Goal: Task Accomplishment & Management: Manage account settings

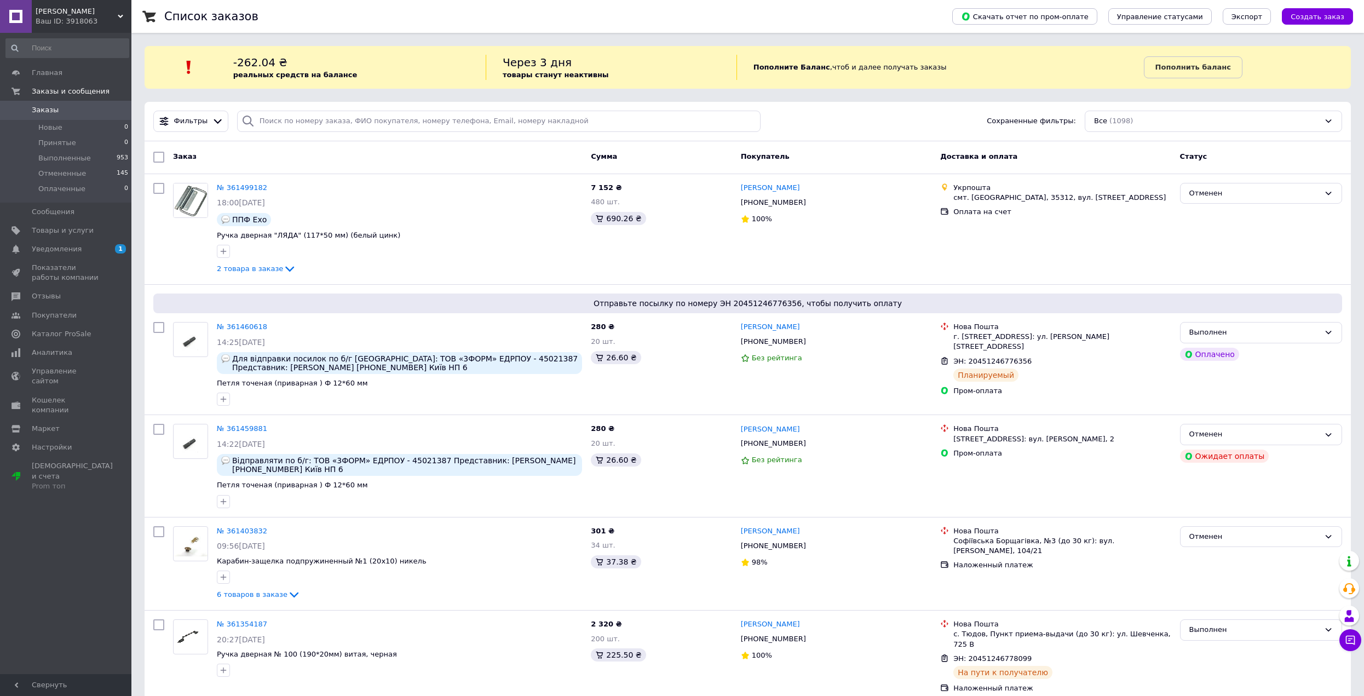
drag, startPoint x: 65, startPoint y: 9, endPoint x: 69, endPoint y: 20, distance: 11.6
click at [65, 9] on span "[PERSON_NAME]" at bounding box center [77, 12] width 82 height 10
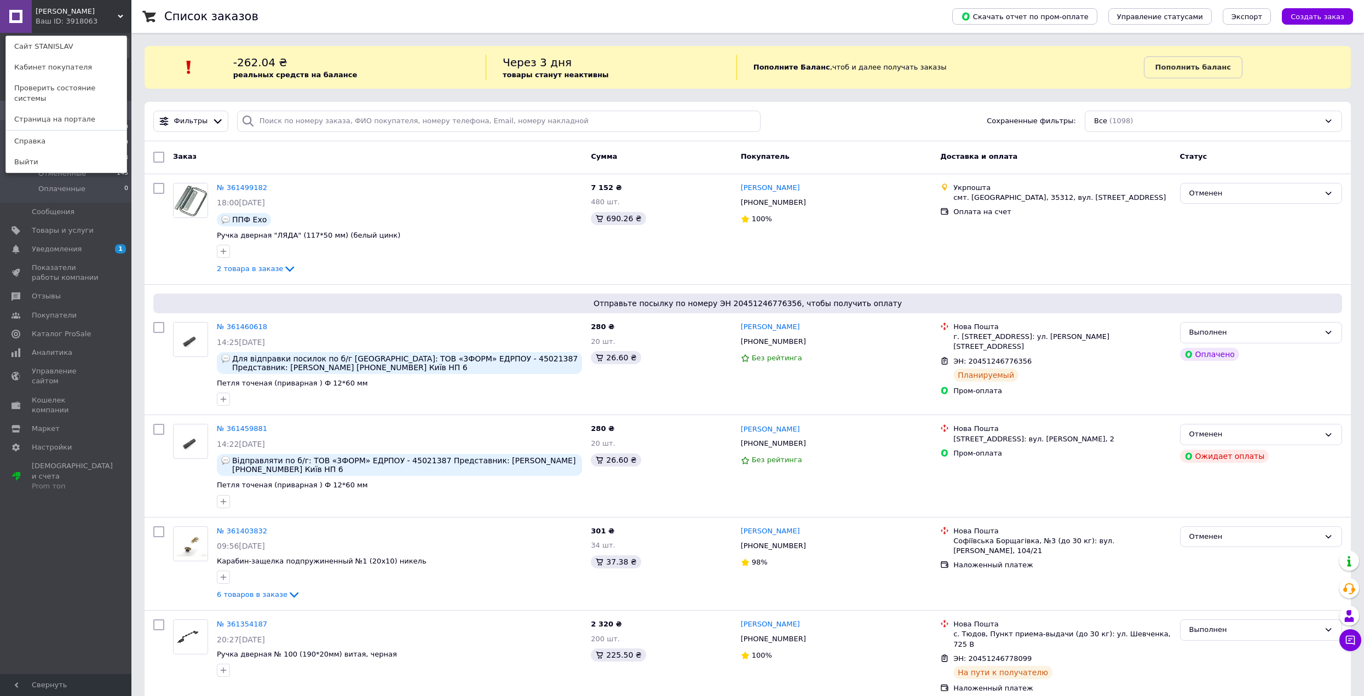
click at [101, 22] on div "STANISLAV Ваш ID: 3918063 Сайт STANISLAV Кабинет покупателя Проверить состояние…" at bounding box center [65, 16] width 131 height 33
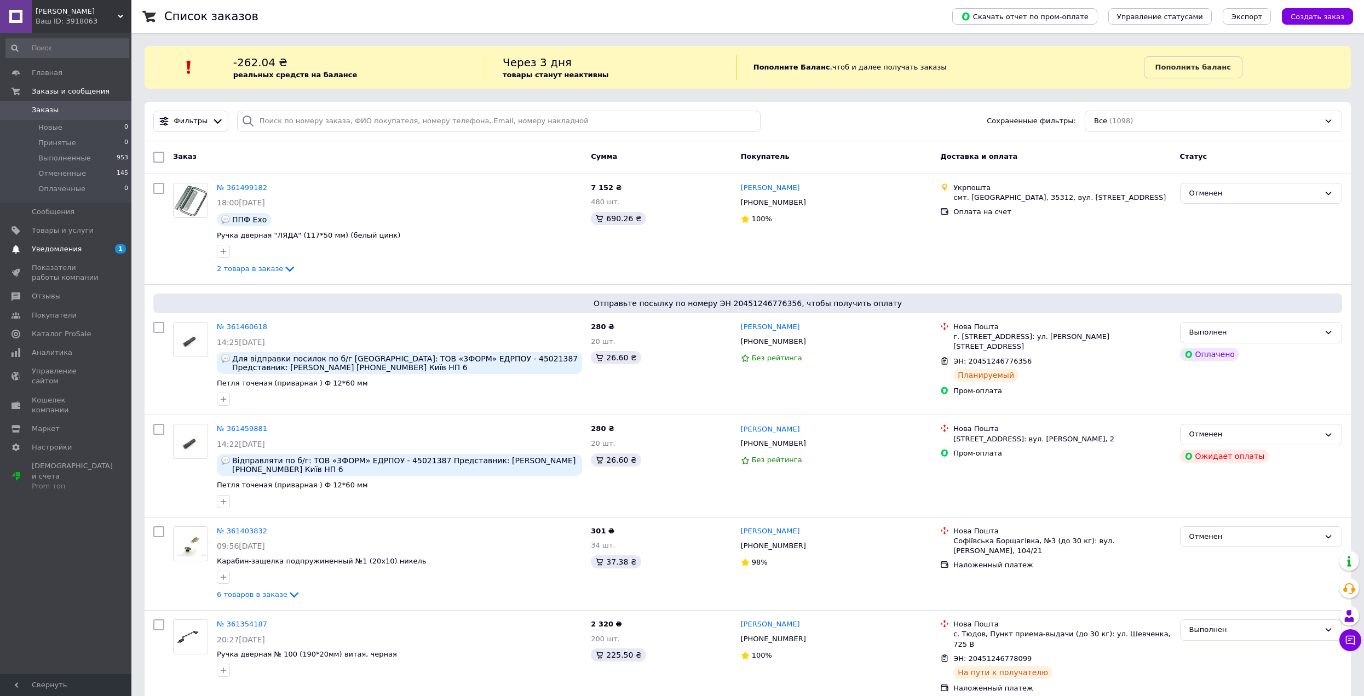
click at [80, 248] on span "Уведомления" at bounding box center [67, 249] width 70 height 10
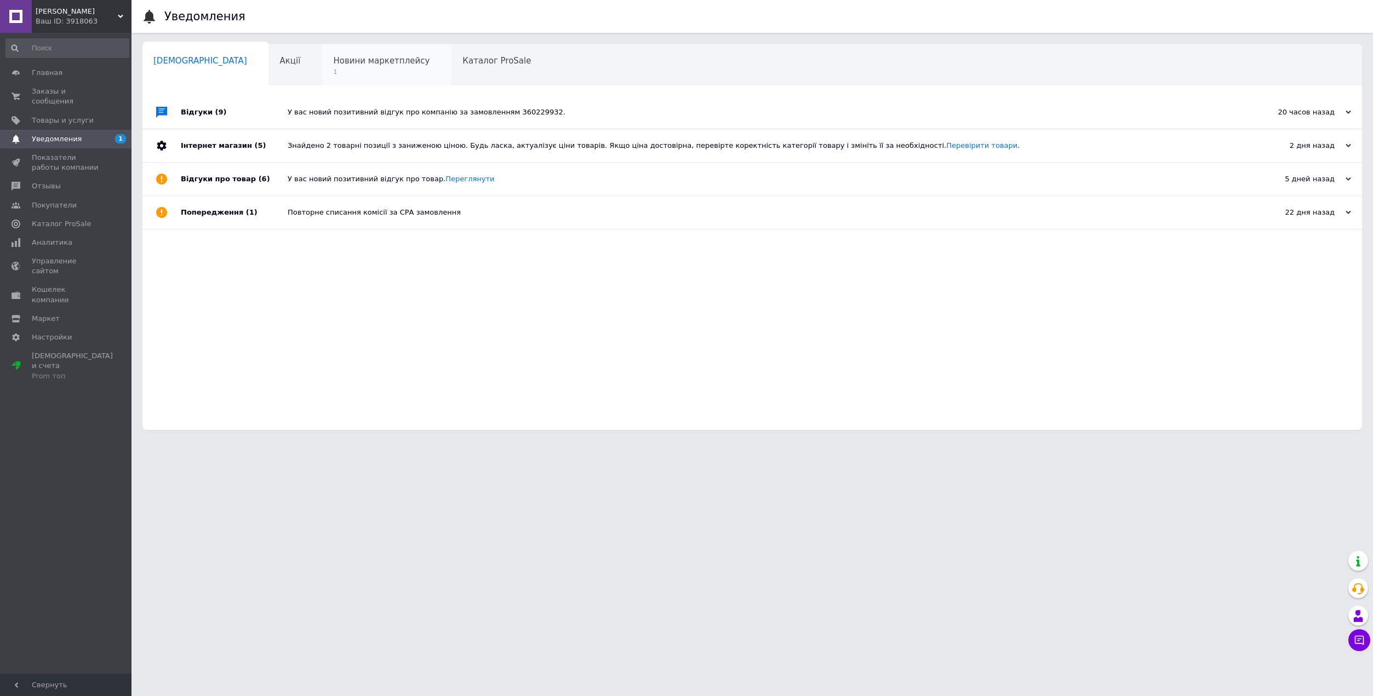
click at [333, 71] on span "1" at bounding box center [381, 72] width 96 height 8
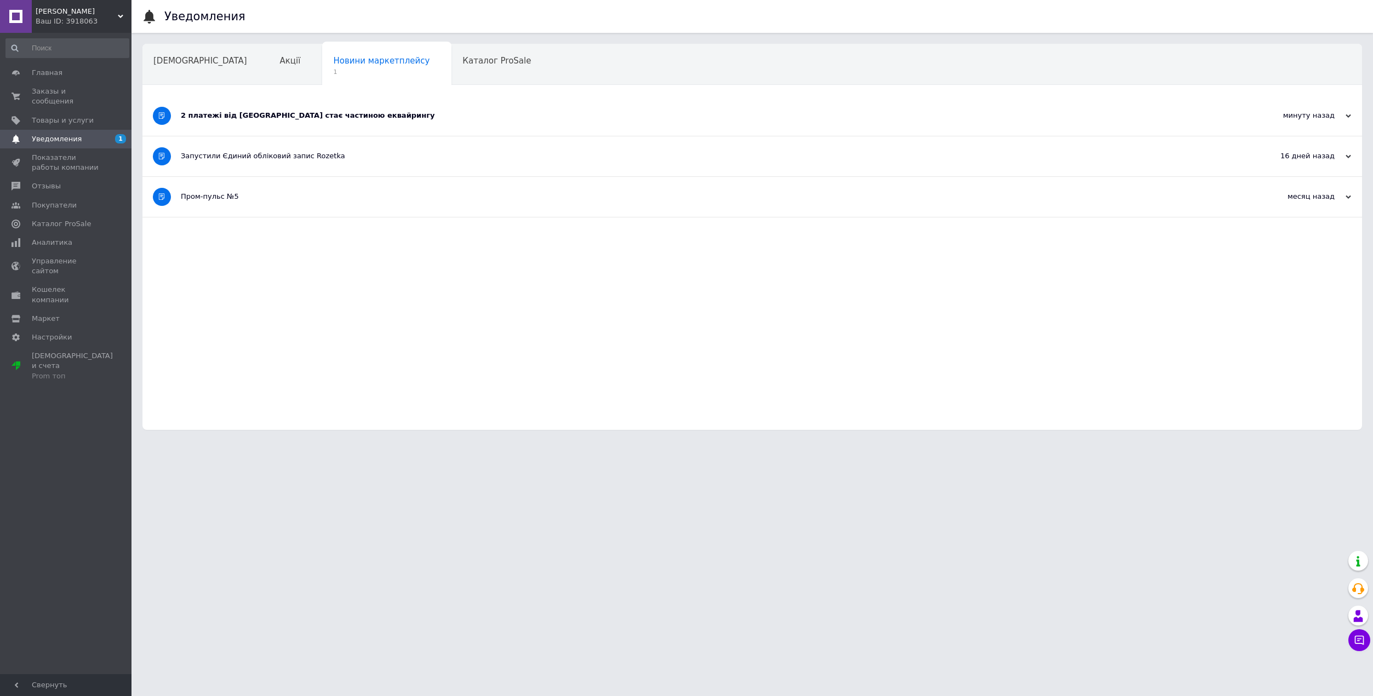
click at [319, 120] on div "2 платежі від Rozetka стає частиною еквайрингу" at bounding box center [711, 116] width 1060 height 10
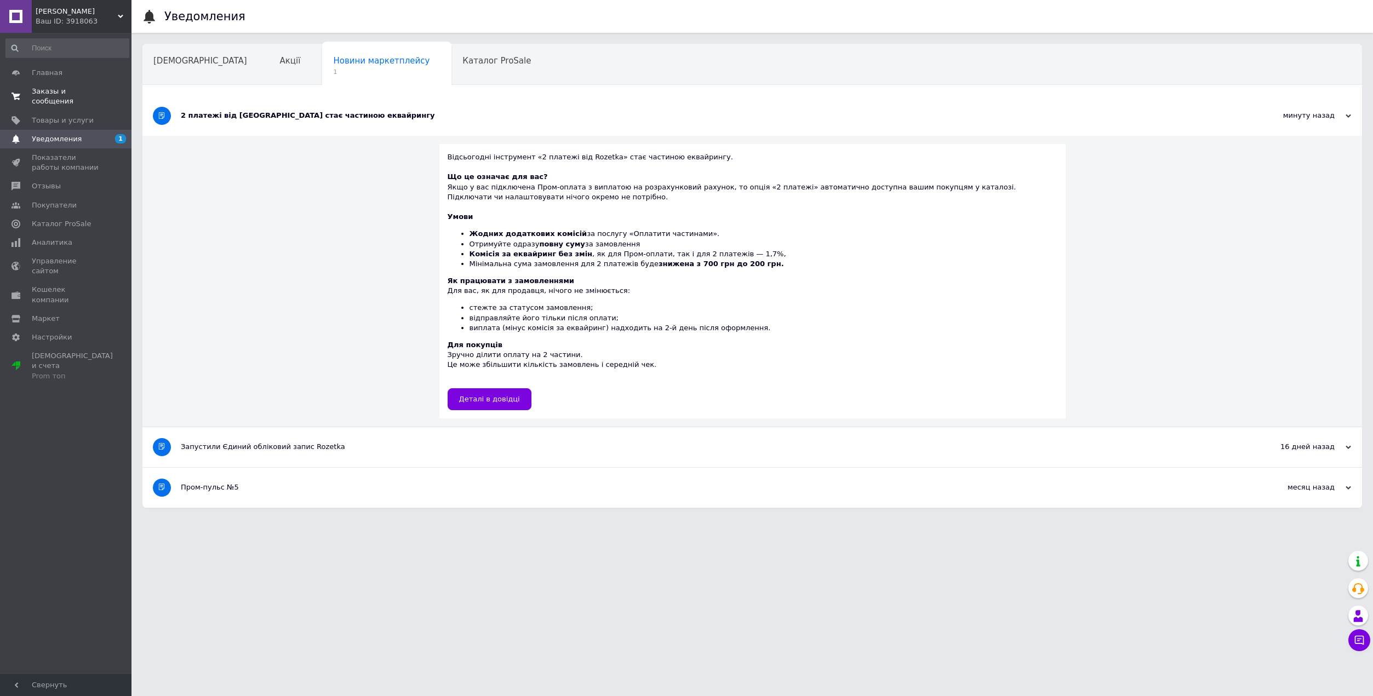
click at [61, 91] on span "Заказы и сообщения" at bounding box center [67, 97] width 70 height 20
